Goal: Information Seeking & Learning: Compare options

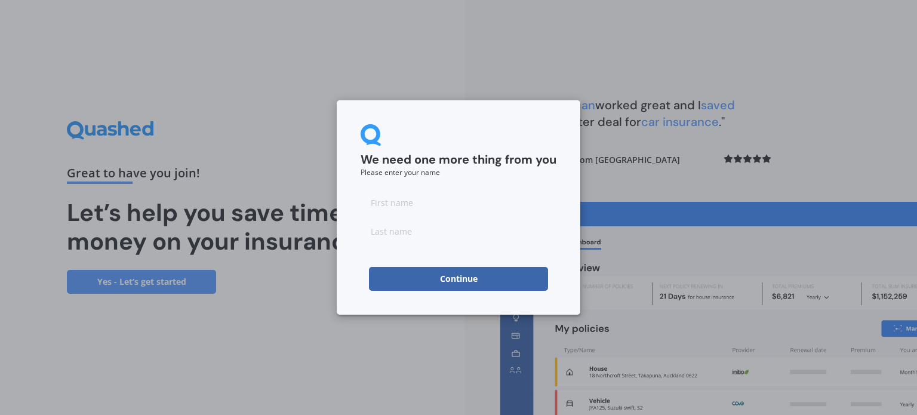
click at [418, 209] on input at bounding box center [458, 202] width 196 height 24
type input "[PERSON_NAME]"
click at [466, 272] on button "Continue" at bounding box center [458, 279] width 179 height 24
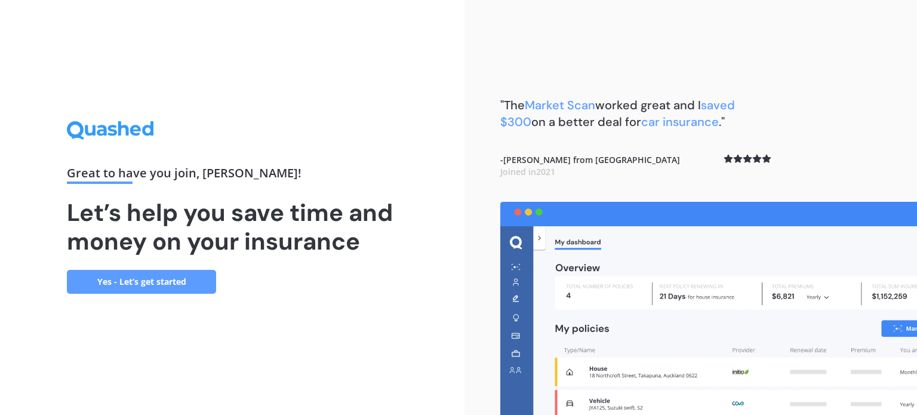
click at [185, 278] on link "Yes - Let’s get started" at bounding box center [141, 282] width 149 height 24
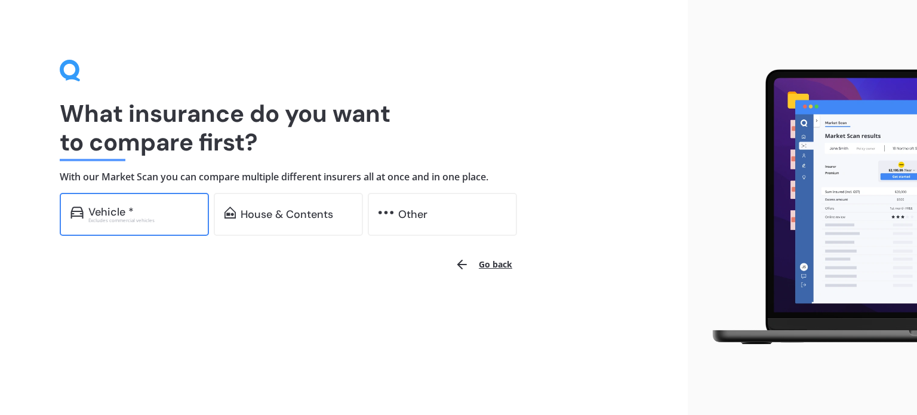
click at [129, 209] on div "Vehicle *" at bounding box center [110, 212] width 45 height 12
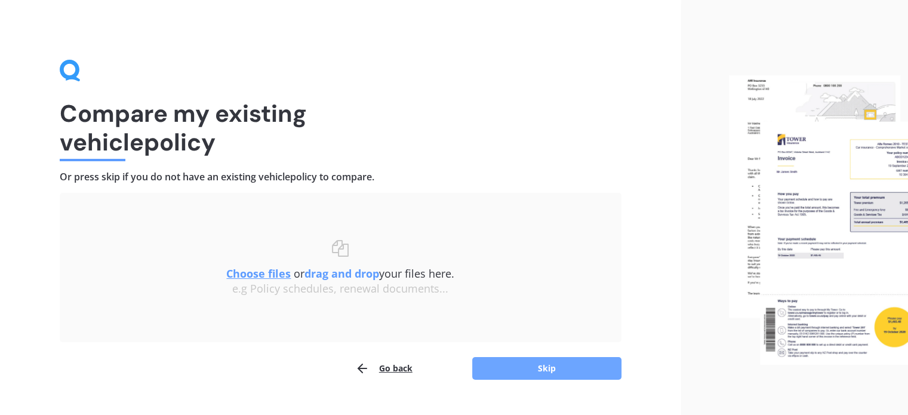
click at [546, 368] on button "Skip" at bounding box center [546, 368] width 149 height 23
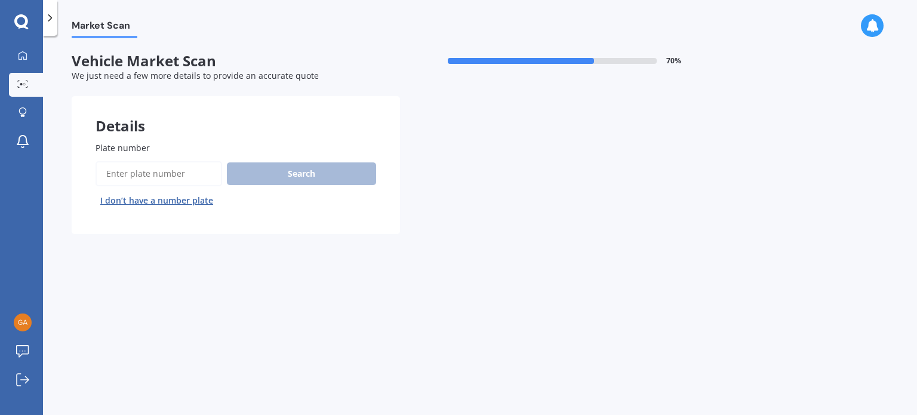
click at [180, 178] on input "Plate number" at bounding box center [158, 173] width 127 height 25
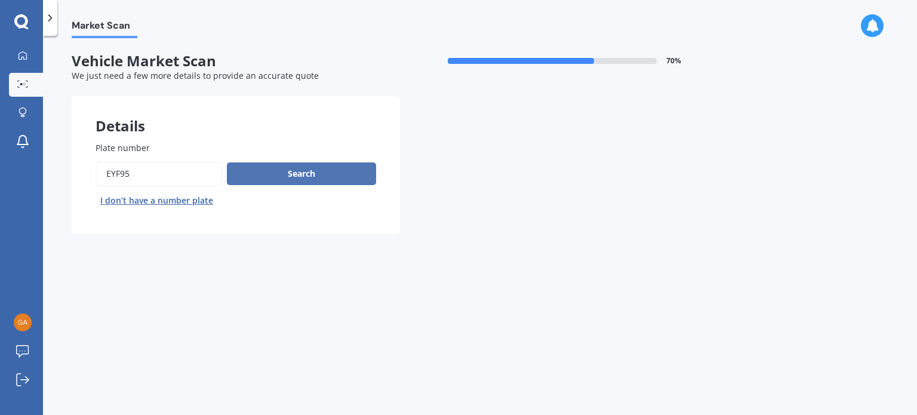
type input "eyf95"
click at [272, 175] on button "Search" at bounding box center [301, 173] width 149 height 23
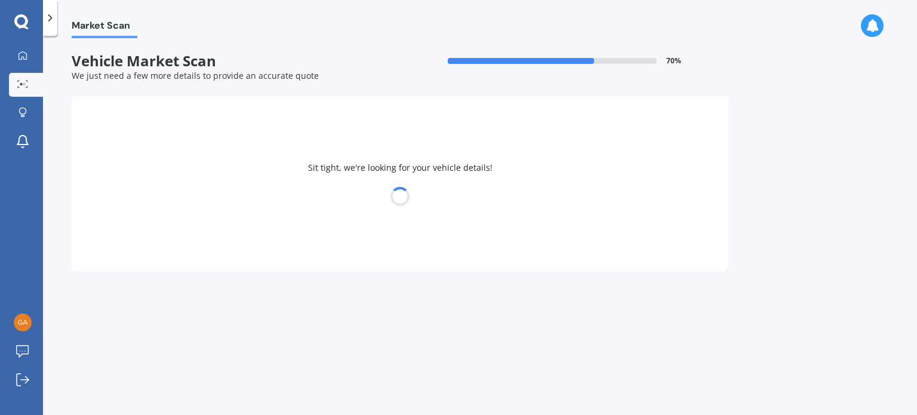
select select "SUZUKI"
select select "SWIFT"
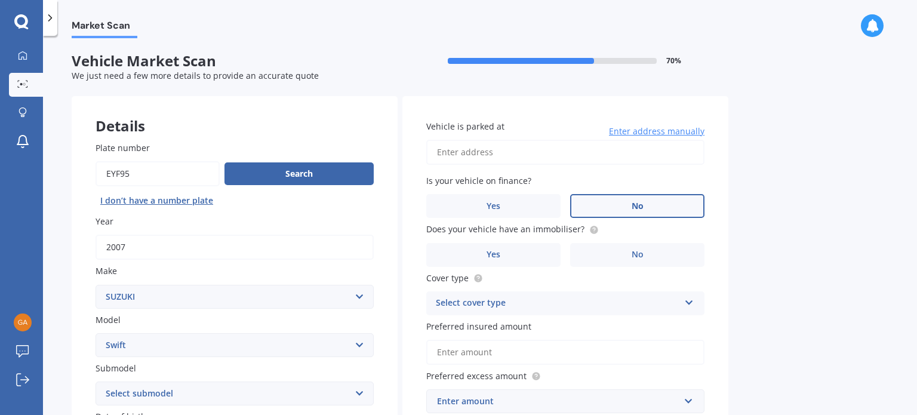
click at [631, 201] on span "No" at bounding box center [637, 206] width 12 height 10
click at [0, 0] on input "No" at bounding box center [0, 0] width 0 height 0
click at [553, 161] on input "Vehicle is parked at" at bounding box center [565, 152] width 278 height 25
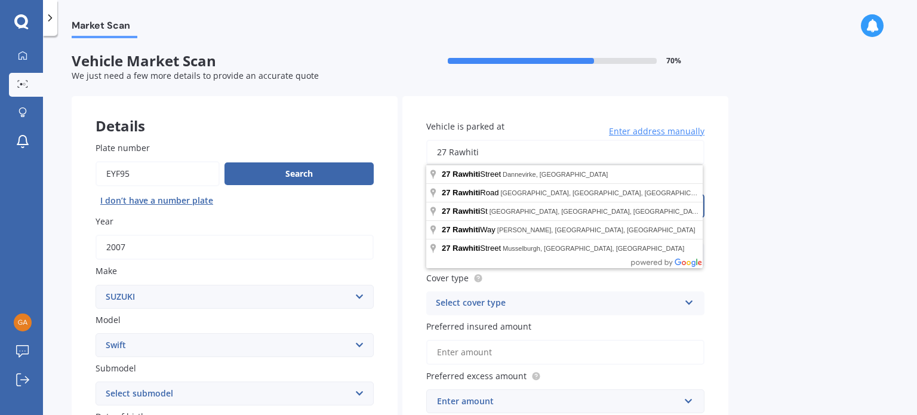
click at [548, 153] on input "27 Rawhiti" at bounding box center [565, 152] width 278 height 25
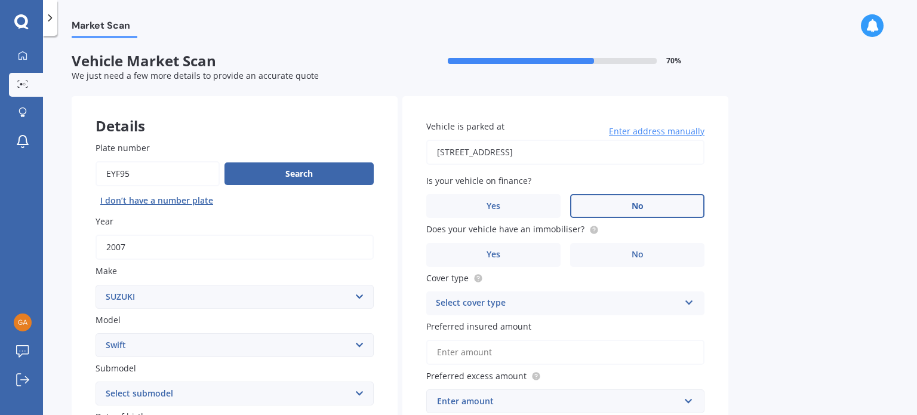
type input "[STREET_ADDRESS]"
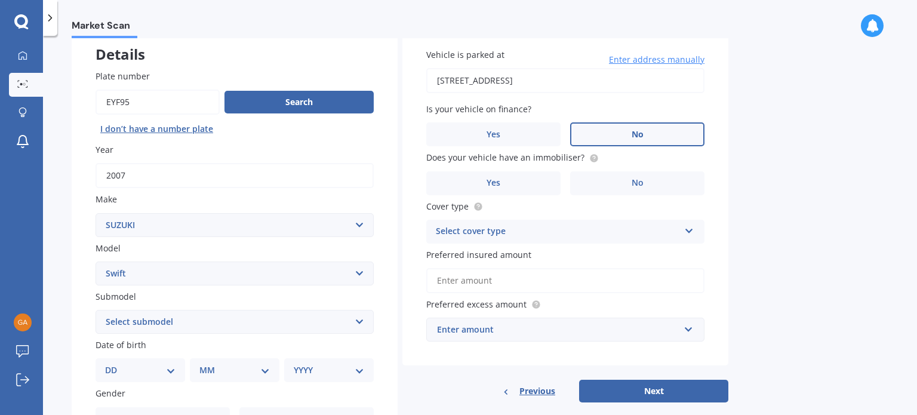
scroll to position [96, 0]
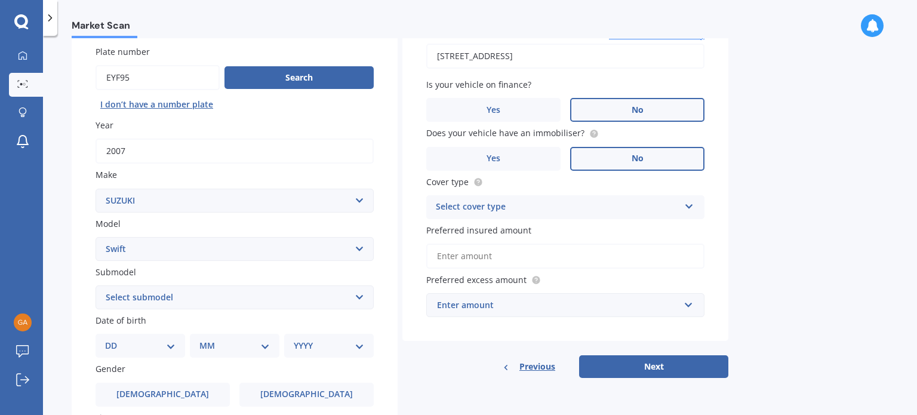
click at [636, 161] on span "No" at bounding box center [637, 158] width 12 height 10
click at [0, 0] on input "No" at bounding box center [0, 0] width 0 height 0
click at [669, 211] on div "Select cover type" at bounding box center [557, 207] width 243 height 14
click at [628, 230] on div "Comprehensive" at bounding box center [565, 230] width 277 height 21
click at [599, 251] on input "Preferred insured amount" at bounding box center [565, 255] width 278 height 25
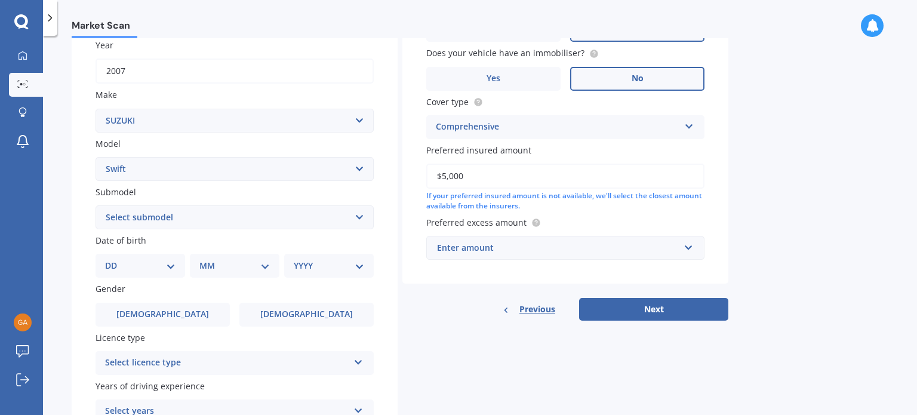
scroll to position [182, 0]
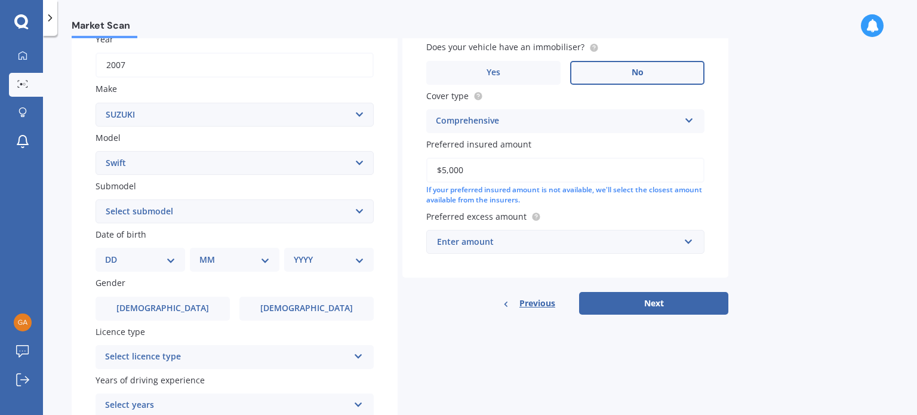
type input "$5,000"
click at [585, 238] on div "Enter amount" at bounding box center [558, 241] width 242 height 13
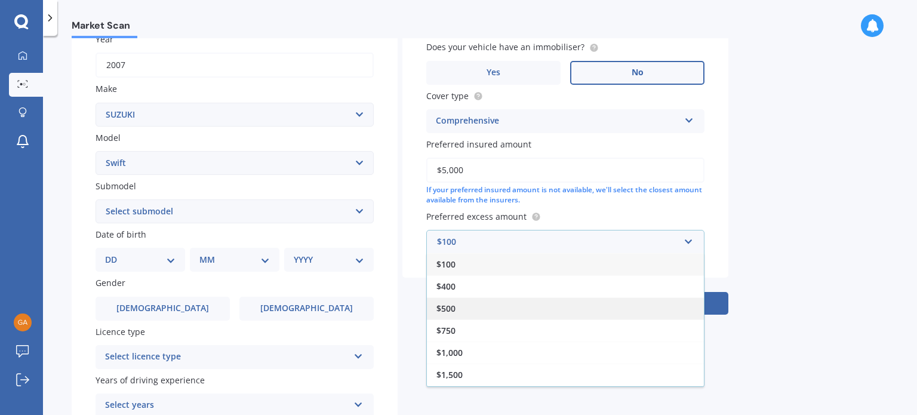
click at [550, 304] on div "$500" at bounding box center [565, 308] width 277 height 22
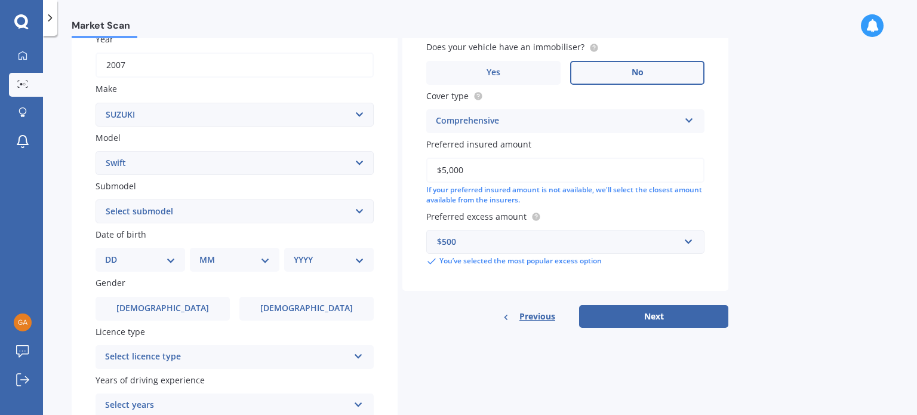
click at [209, 215] on select "Select submodel (All other) Cino Diesel Turbo GA GL GLX GO GP GS GTI LTD RS Hyb…" at bounding box center [234, 211] width 278 height 24
click at [76, 174] on div "Plate number Search I don’t have a number plate Year [DATE] Make Select make AC…" at bounding box center [235, 213] width 326 height 554
click at [153, 264] on select "DD 01 02 03 04 05 06 07 08 09 10 11 12 13 14 15 16 17 18 19 20 21 22 23 24 25 2…" at bounding box center [140, 259] width 70 height 13
select select "27"
click at [115, 253] on select "DD 01 02 03 04 05 06 07 08 09 10 11 12 13 14 15 16 17 18 19 20 21 22 23 24 25 2…" at bounding box center [140, 259] width 70 height 13
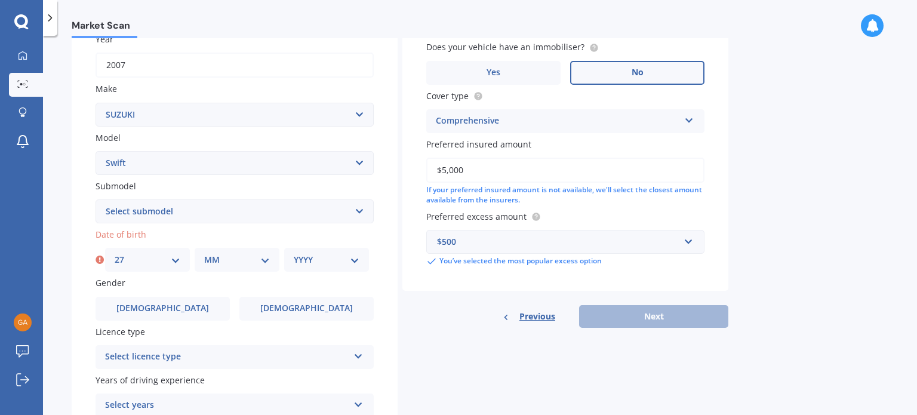
click at [249, 260] on select "MM 01 02 03 04 05 06 07 08 09 10 11 12" at bounding box center [237, 259] width 66 height 13
select select "10"
click at [204, 253] on select "MM 01 02 03 04 05 06 07 08 09 10 11 12" at bounding box center [237, 259] width 66 height 13
click at [326, 255] on select "YYYY 2025 2024 2023 2022 2021 2020 2019 2018 2017 2016 2015 2014 2013 2012 2011…" at bounding box center [327, 259] width 66 height 13
select select "1992"
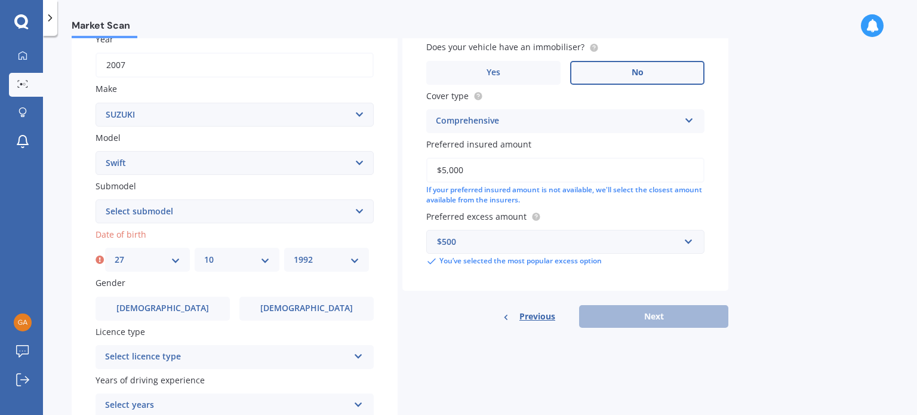
click at [294, 253] on select "YYYY 2025 2024 2023 2022 2021 2020 2019 2018 2017 2016 2015 2014 2013 2012 2011…" at bounding box center [327, 259] width 66 height 13
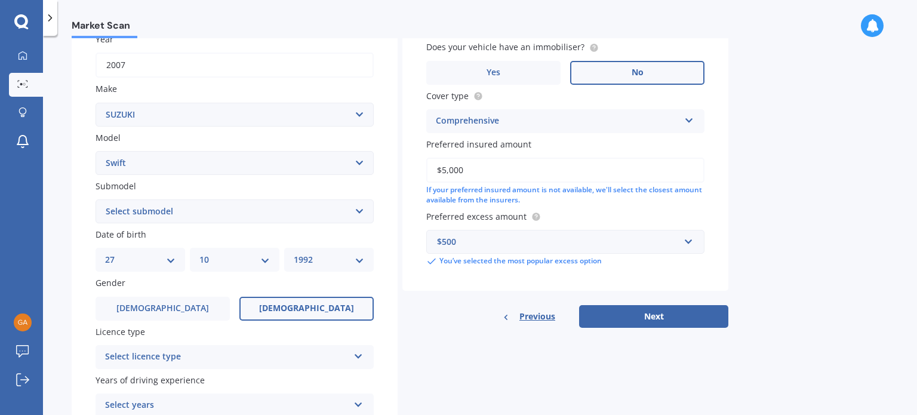
click at [304, 303] on span "[DEMOGRAPHIC_DATA]" at bounding box center [306, 308] width 95 height 10
click at [0, 0] on input "[DEMOGRAPHIC_DATA]" at bounding box center [0, 0] width 0 height 0
click at [293, 363] on div "Select licence type NZ Full NZ Restricted NZ Learners [GEOGRAPHIC_DATA] [GEOGRA…" at bounding box center [234, 357] width 278 height 24
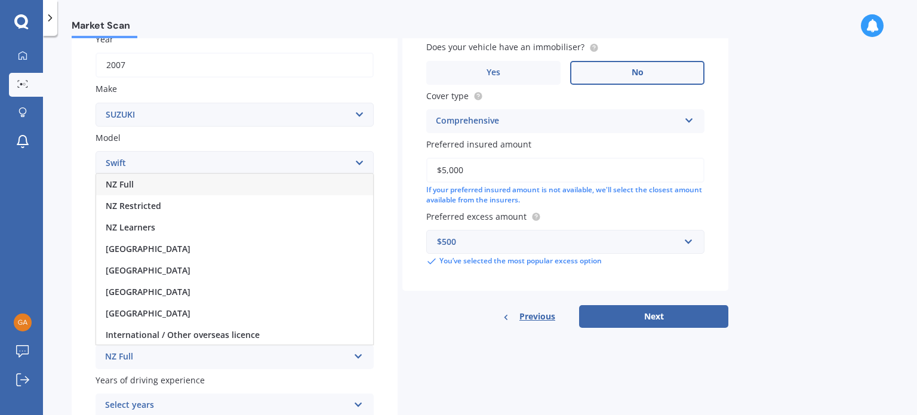
click at [275, 187] on div "NZ Full" at bounding box center [234, 184] width 277 height 21
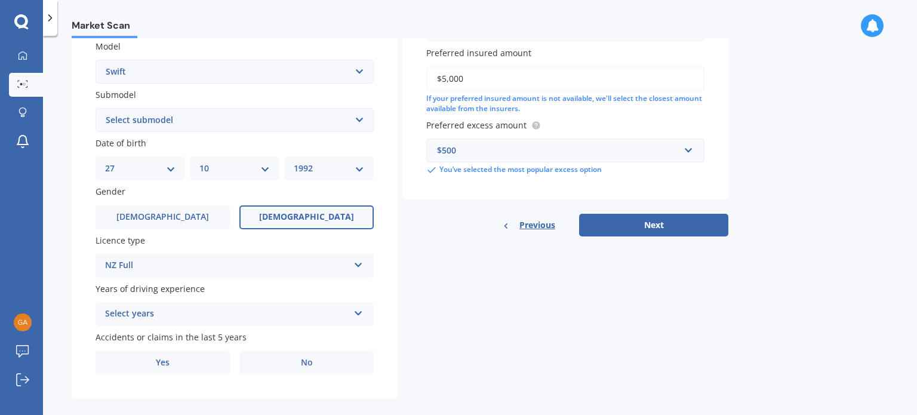
scroll to position [288, 0]
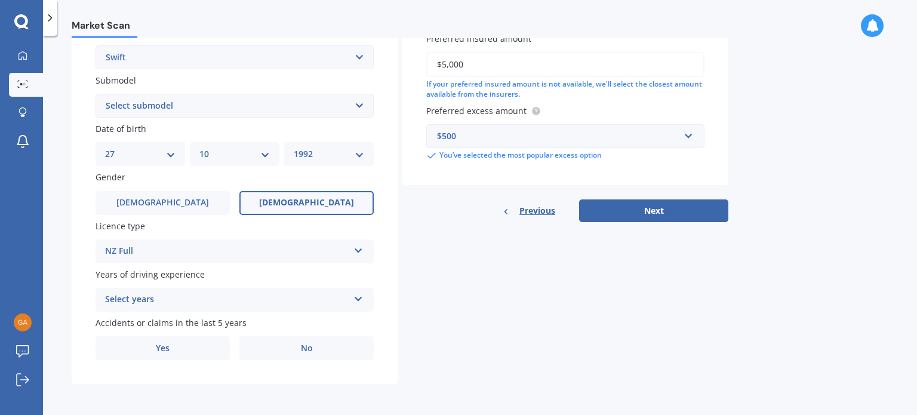
click at [298, 294] on div "Select years" at bounding box center [226, 299] width 243 height 14
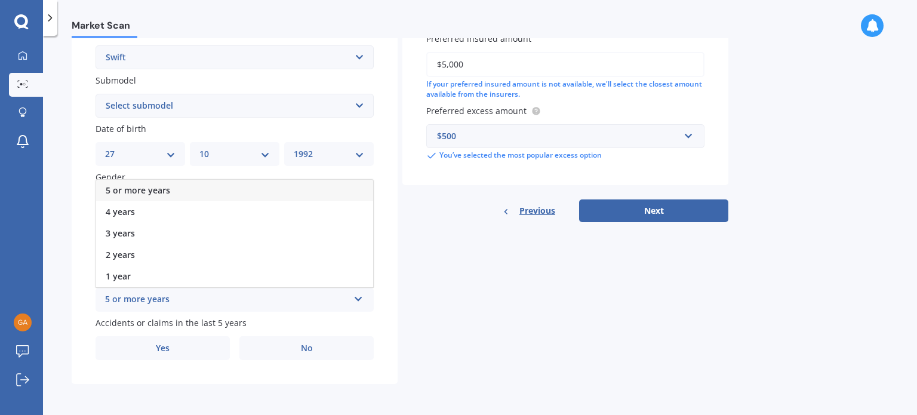
click at [292, 185] on div "5 or more years" at bounding box center [234, 190] width 277 height 21
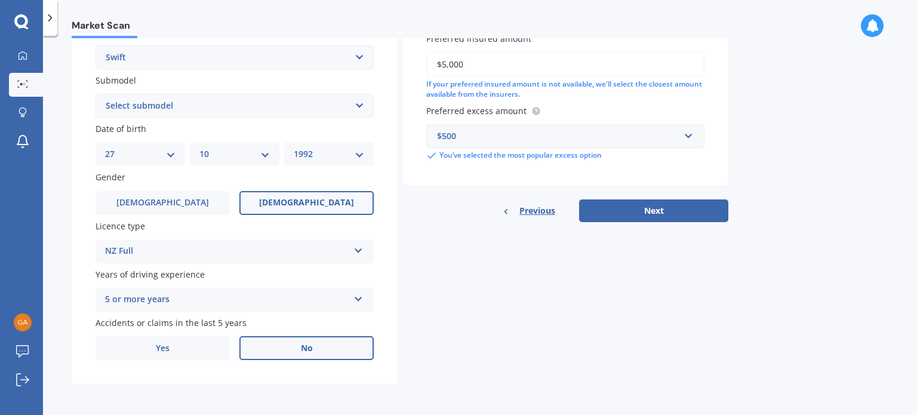
click at [288, 352] on label "No" at bounding box center [306, 348] width 134 height 24
click at [0, 0] on input "No" at bounding box center [0, 0] width 0 height 0
click at [697, 208] on button "Next" at bounding box center [653, 210] width 149 height 23
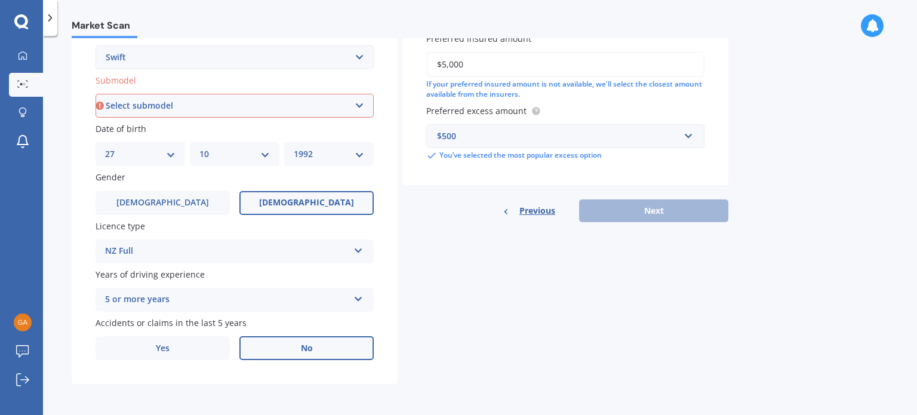
click at [289, 105] on select "Select submodel (All other) Cino Diesel Turbo GA GL GLX GO GP GS GTI LTD RS Hyb…" at bounding box center [234, 106] width 278 height 24
select select "(ALL OTHER)"
click at [95, 94] on select "Select submodel (All other) Cino Diesel Turbo GA GL GLX GO GP GS GTI LTD RS Hyb…" at bounding box center [234, 106] width 278 height 24
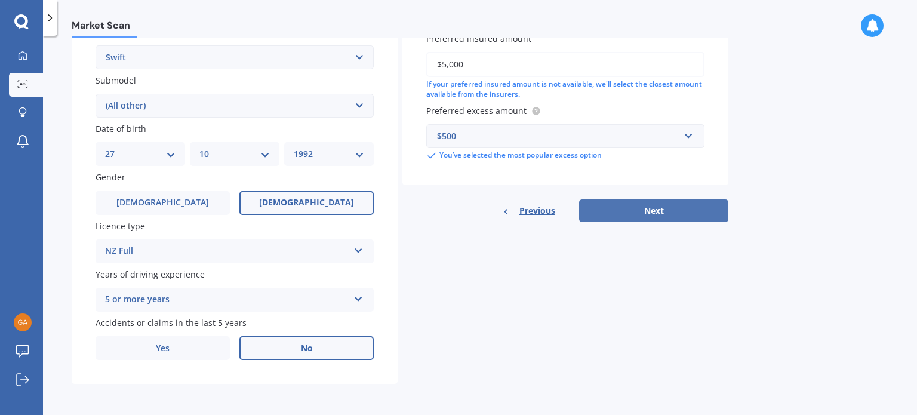
click at [630, 208] on button "Next" at bounding box center [653, 210] width 149 height 23
select select "27"
select select "10"
select select "1992"
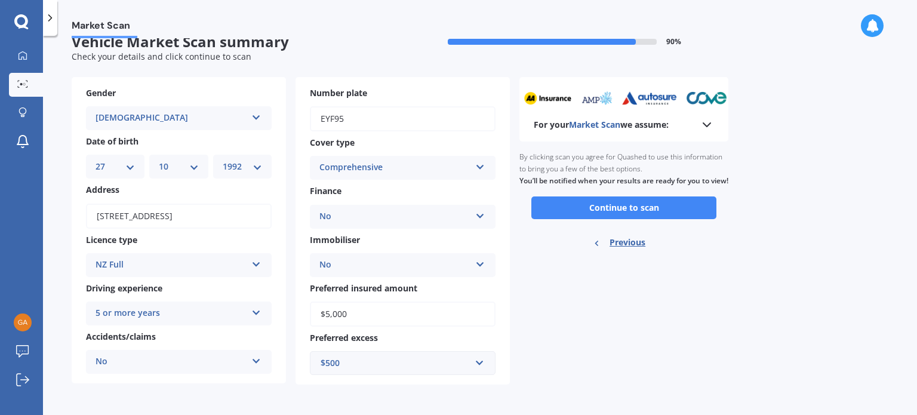
scroll to position [0, 0]
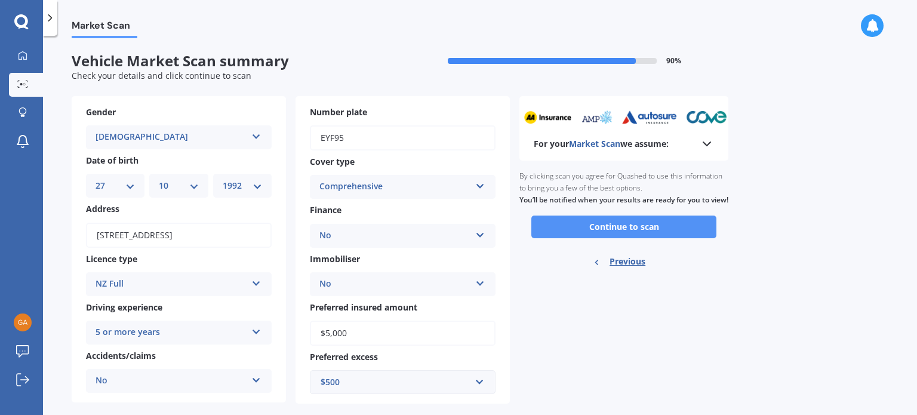
click at [666, 234] on button "Continue to scan" at bounding box center [623, 226] width 185 height 23
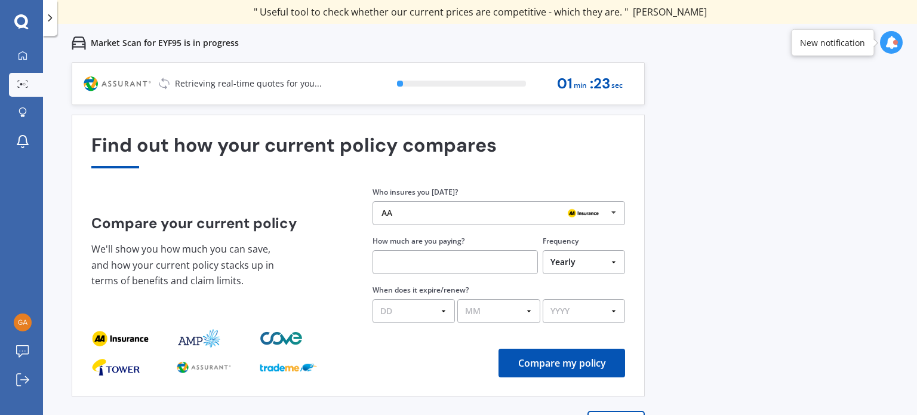
click at [451, 260] on input "text" at bounding box center [454, 262] width 165 height 24
type input "$591.00"
click at [420, 317] on select "DD 01 02 03 04 05 06 07 08 09 10 11 12 13 14 15 16 17 18 19 20 21 22 23 24 25 2…" at bounding box center [413, 311] width 82 height 24
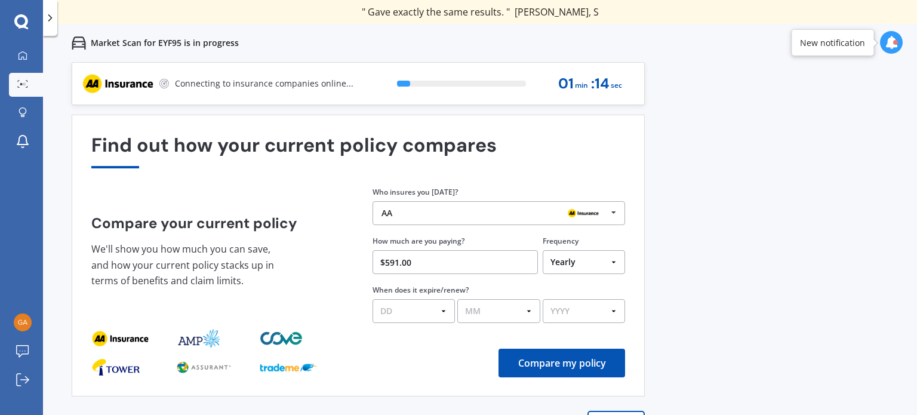
select select "20"
click at [372, 299] on select "DD 01 02 03 04 05 06 07 08 09 10 11 12 13 14 15 16 17 18 19 20 21 22 23 24 25 2…" at bounding box center [413, 311] width 82 height 24
click at [519, 305] on select "MM 01 02 03 04 05 06 07 08 09 10 11 12" at bounding box center [498, 311] width 82 height 24
select select "08"
click at [457, 299] on select "MM 01 02 03 04 05 06 07 08 09 10 11 12" at bounding box center [498, 311] width 82 height 24
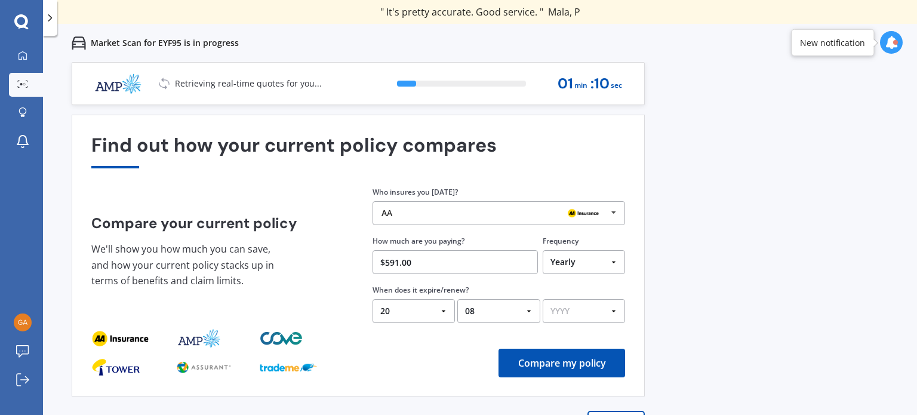
click at [600, 304] on select "YYYY 2026 2025 2024" at bounding box center [583, 311] width 82 height 24
select select "2025"
click at [542, 299] on select "YYYY 2026 2025 2024" at bounding box center [583, 311] width 82 height 24
click at [552, 354] on button "Compare my policy" at bounding box center [561, 363] width 127 height 29
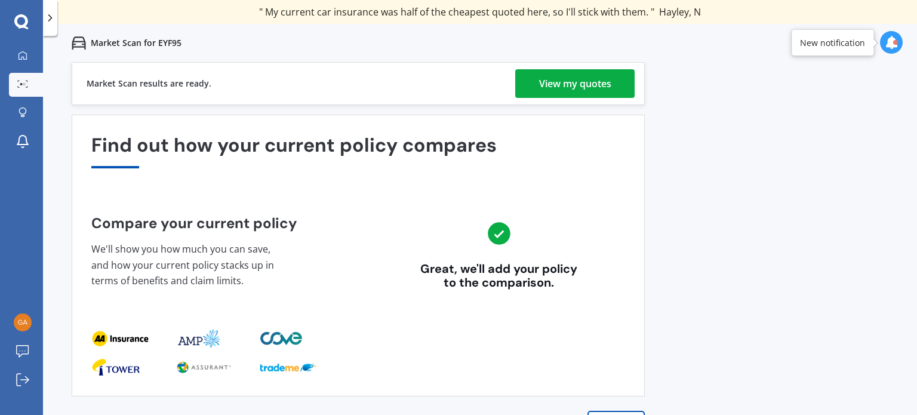
click at [604, 81] on div "View my quotes" at bounding box center [575, 83] width 72 height 29
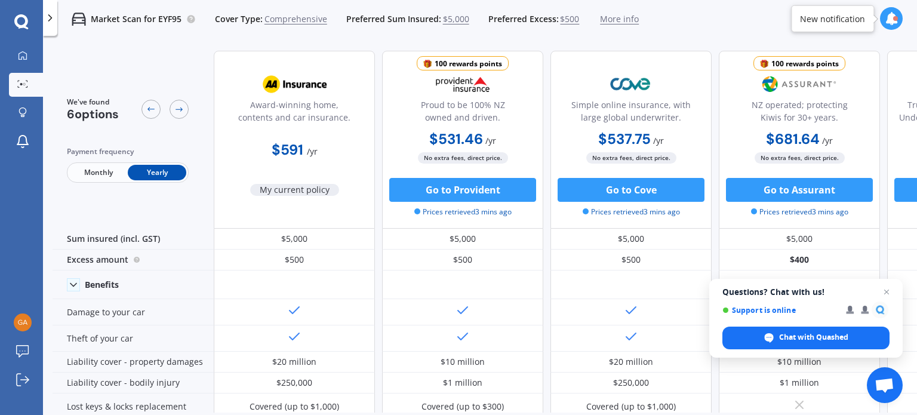
click at [487, 64] on div "100 rewards points" at bounding box center [467, 64] width 67 height 12
